Goal: Find specific page/section: Find specific page/section

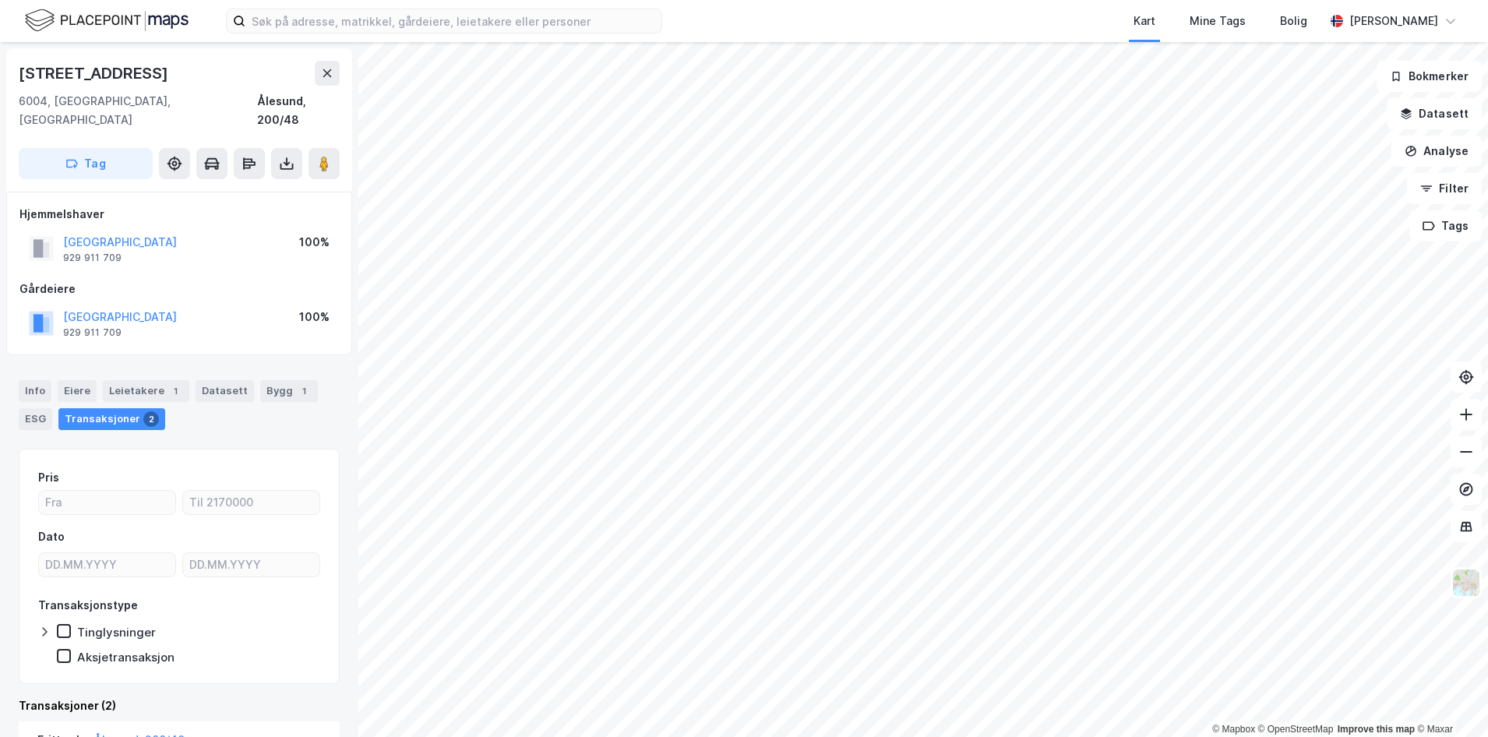
click at [91, 19] on img at bounding box center [107, 20] width 164 height 27
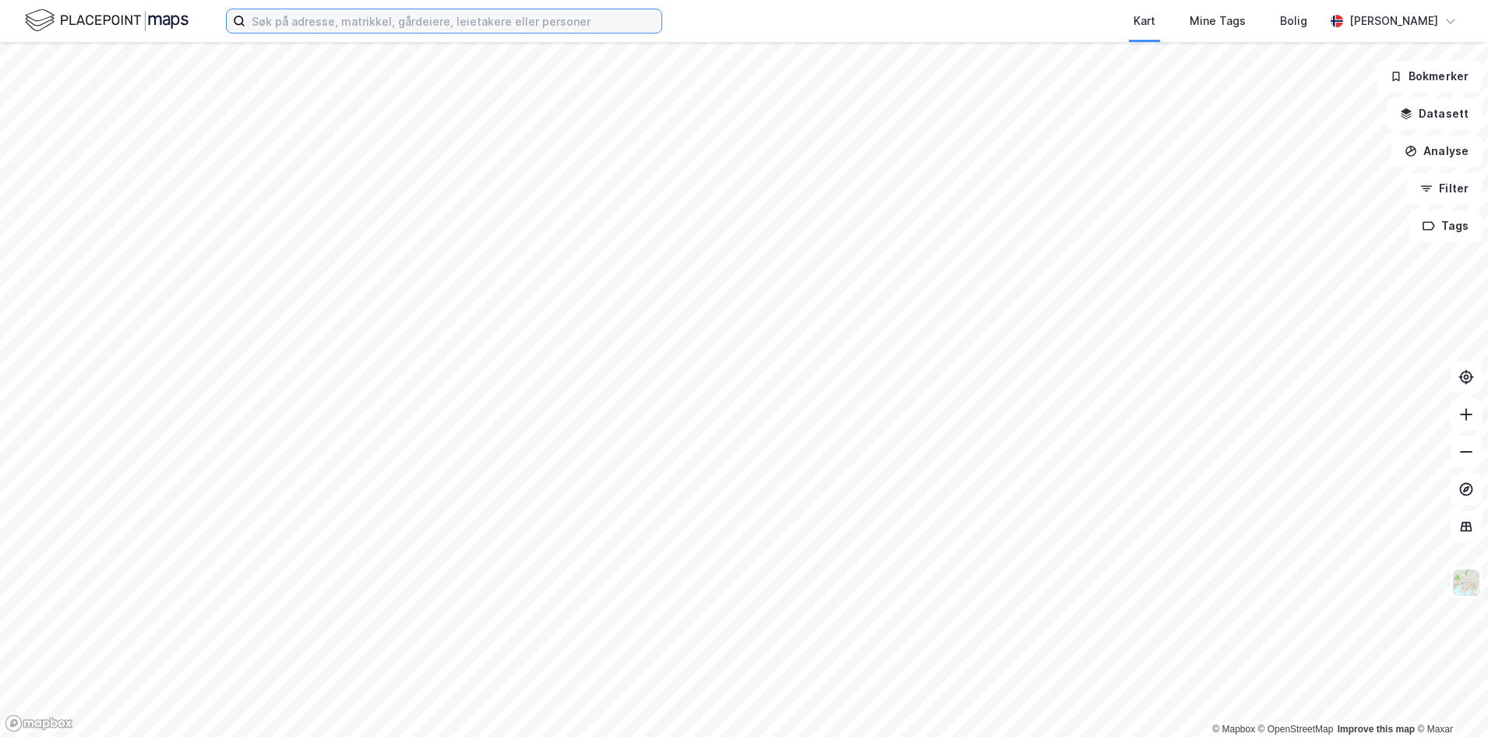
click at [300, 21] on input at bounding box center [453, 20] width 416 height 23
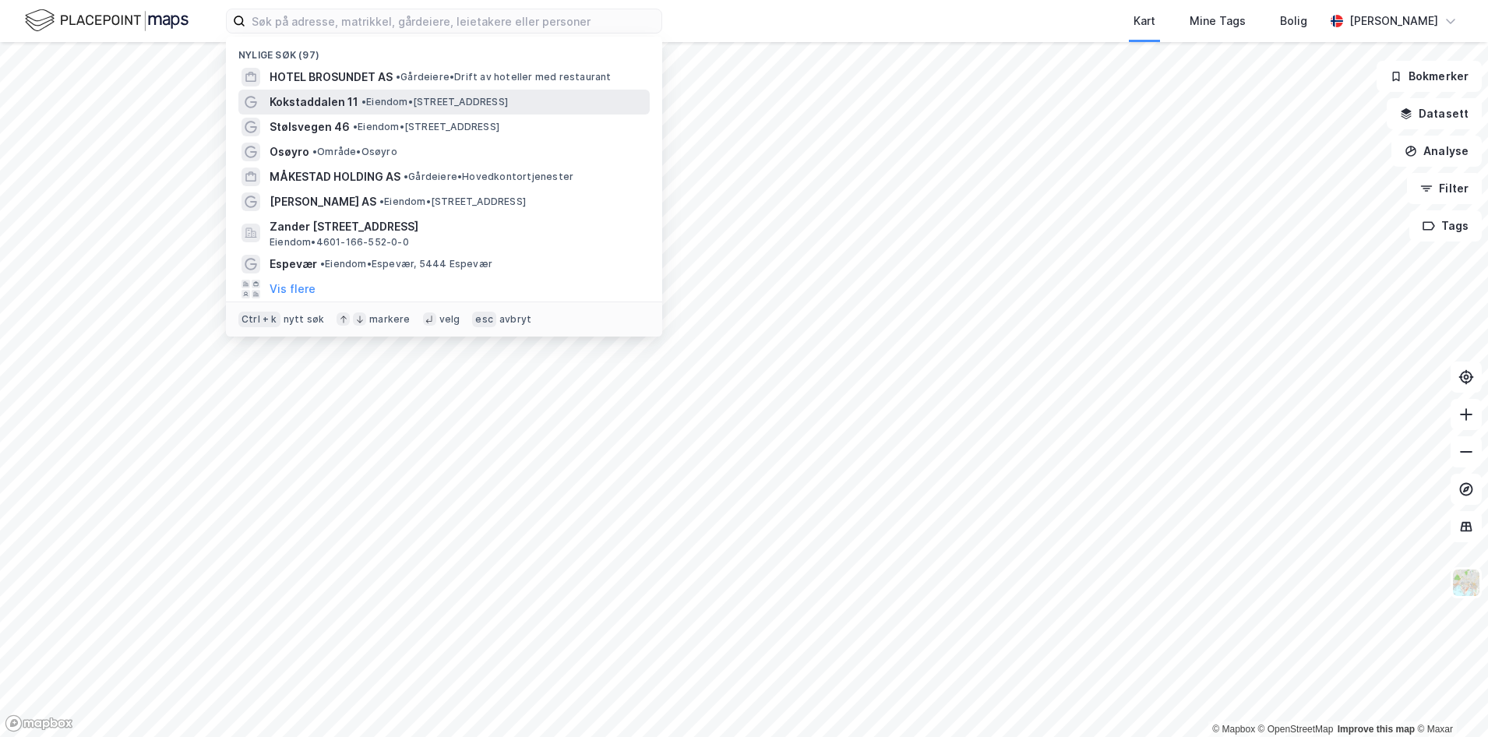
click at [315, 108] on span "Kokstaddalen 11" at bounding box center [314, 102] width 89 height 19
